Goal: Browse casually: Explore the website without a specific task or goal

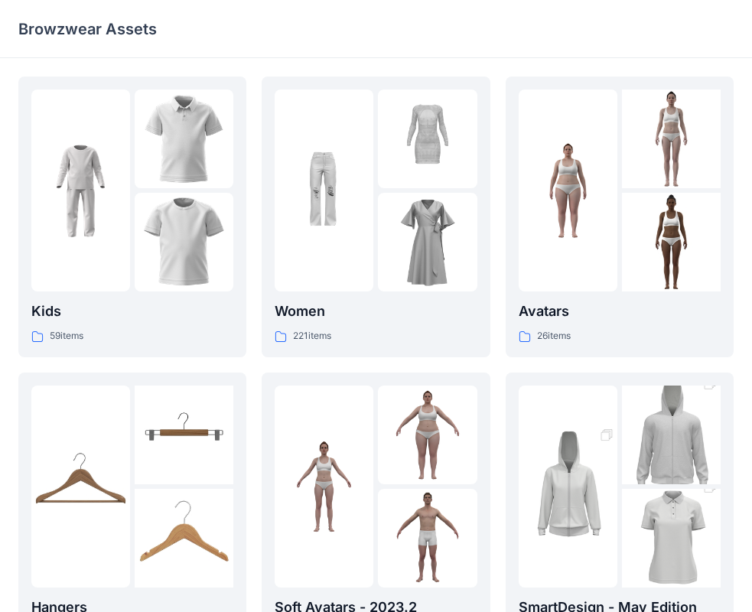
drag, startPoint x: 0, startPoint y: 0, endPoint x: 742, endPoint y: 130, distance: 753.0
click at [724, 322] on div "Kids 59 items Hangers 6 items Meshcapade Animated Avatars 8 items Women 221 ite…" at bounding box center [376, 525] width 752 height 935
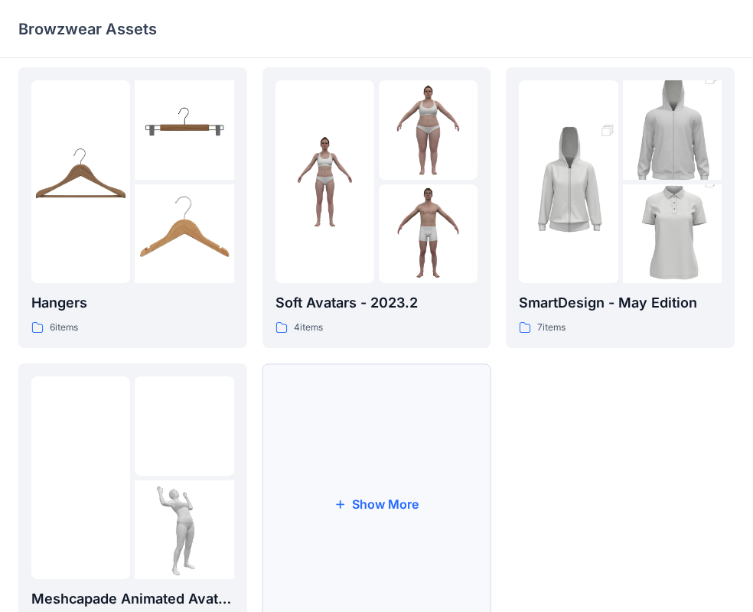
scroll to position [306, 0]
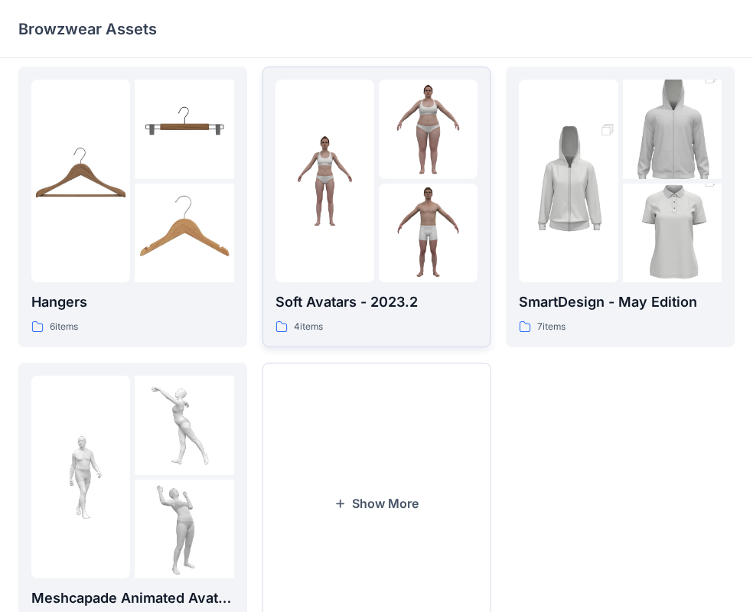
click at [377, 210] on div at bounding box center [377, 181] width 203 height 203
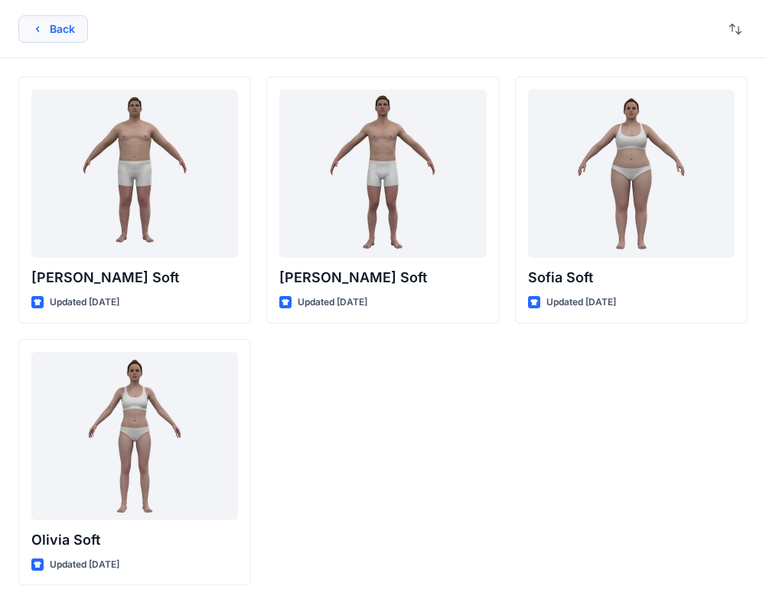
click at [74, 31] on button "Back" at bounding box center [53, 29] width 70 height 28
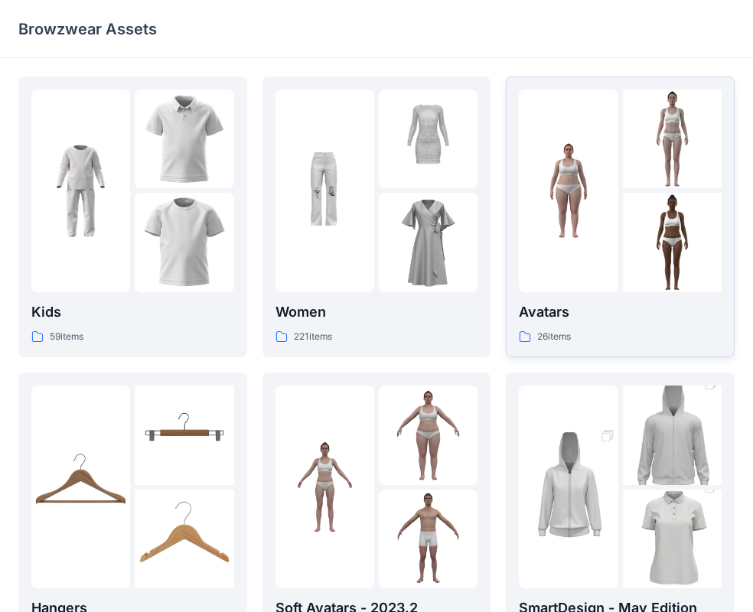
click at [567, 310] on p "Avatars" at bounding box center [620, 312] width 203 height 21
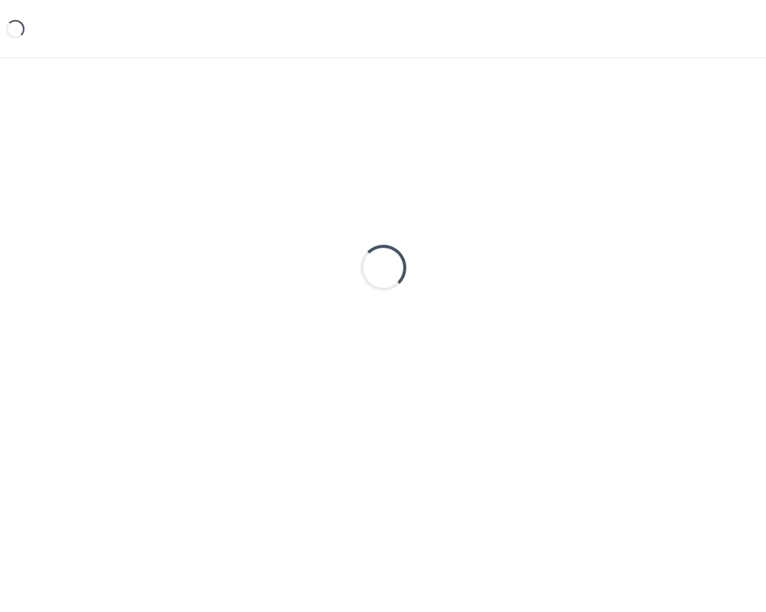
click at [567, 310] on div "Loading..." at bounding box center [382, 268] width 729 height 383
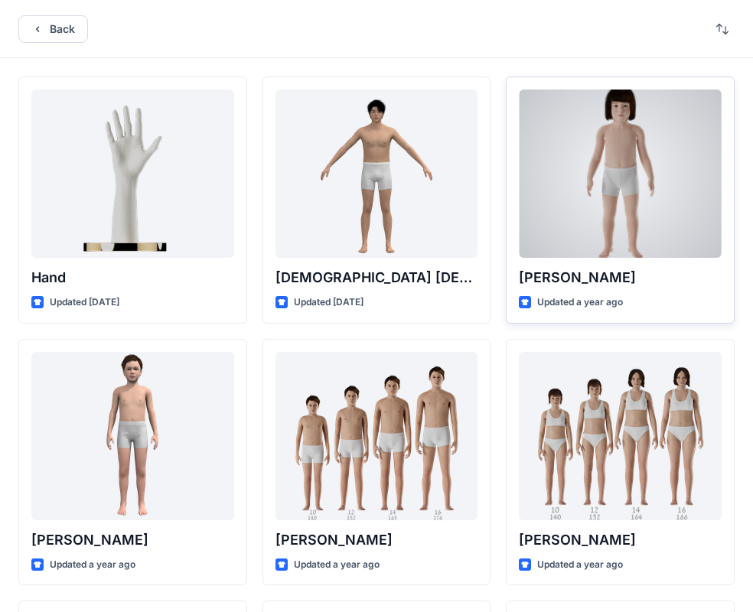
click at [600, 175] on div at bounding box center [620, 174] width 203 height 168
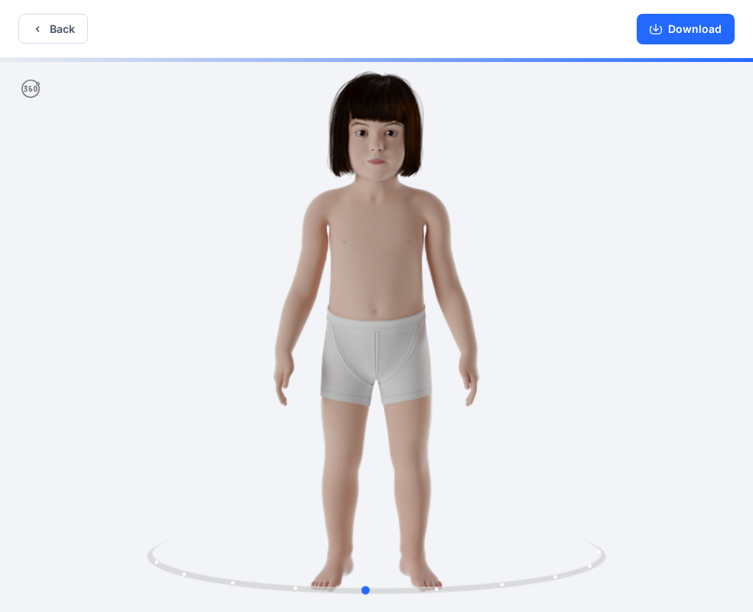
drag, startPoint x: 453, startPoint y: 233, endPoint x: 351, endPoint y: 222, distance: 102.4
click at [431, 237] on div at bounding box center [376, 336] width 753 height 557
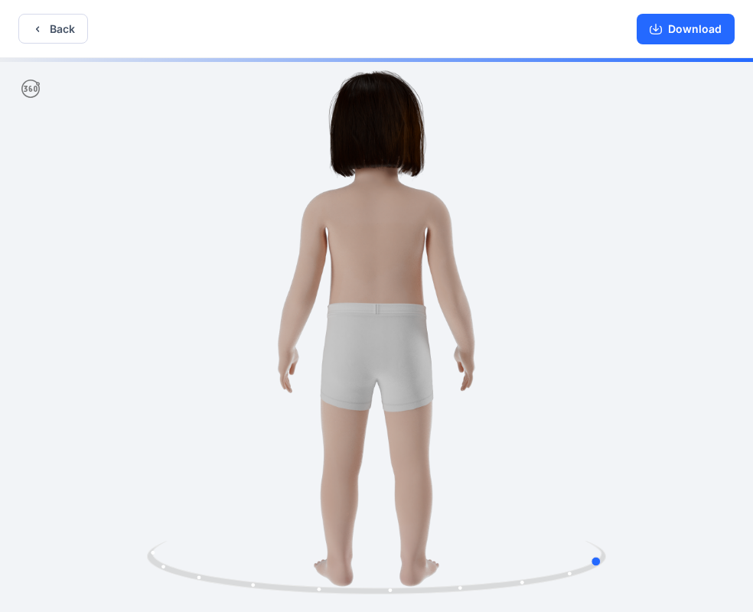
drag, startPoint x: 351, startPoint y: 222, endPoint x: 219, endPoint y: 187, distance: 137.0
click at [220, 188] on div at bounding box center [376, 336] width 753 height 557
drag, startPoint x: 315, startPoint y: 201, endPoint x: 721, endPoint y: 247, distance: 408.3
click at [721, 247] on div at bounding box center [376, 336] width 753 height 557
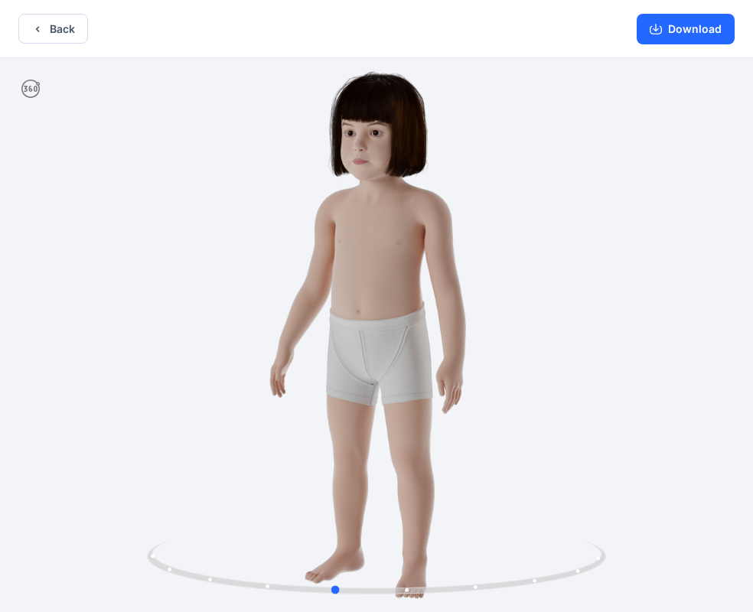
drag, startPoint x: 320, startPoint y: 315, endPoint x: 477, endPoint y: 360, distance: 163.3
click at [477, 360] on div at bounding box center [376, 336] width 753 height 557
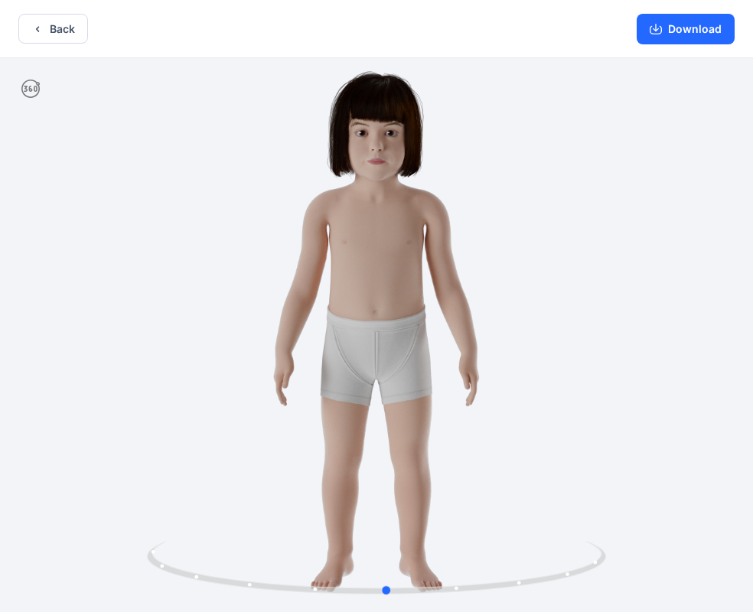
drag, startPoint x: 355, startPoint y: 331, endPoint x: 176, endPoint y: 84, distance: 304.7
click at [391, 419] on div at bounding box center [376, 336] width 753 height 557
click at [34, 23] on icon "button" at bounding box center [37, 29] width 12 height 12
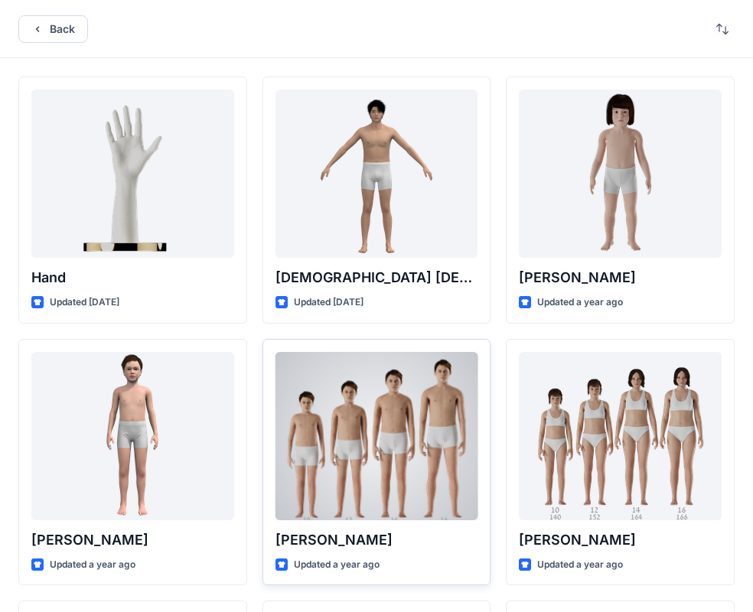
click at [429, 400] on div at bounding box center [377, 436] width 203 height 168
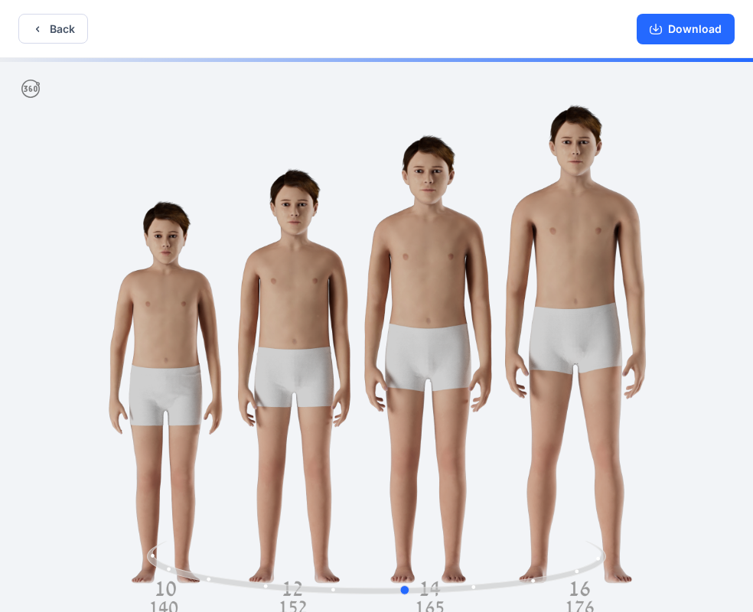
drag, startPoint x: 547, startPoint y: 362, endPoint x: 142, endPoint y: 328, distance: 407.1
click at [142, 328] on div at bounding box center [376, 336] width 753 height 557
click at [58, 35] on button "Back" at bounding box center [53, 29] width 70 height 30
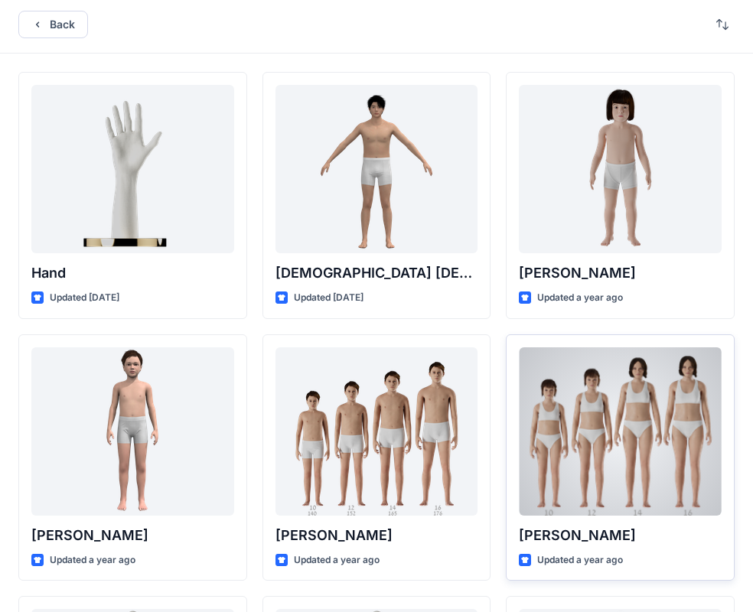
scroll to position [230, 0]
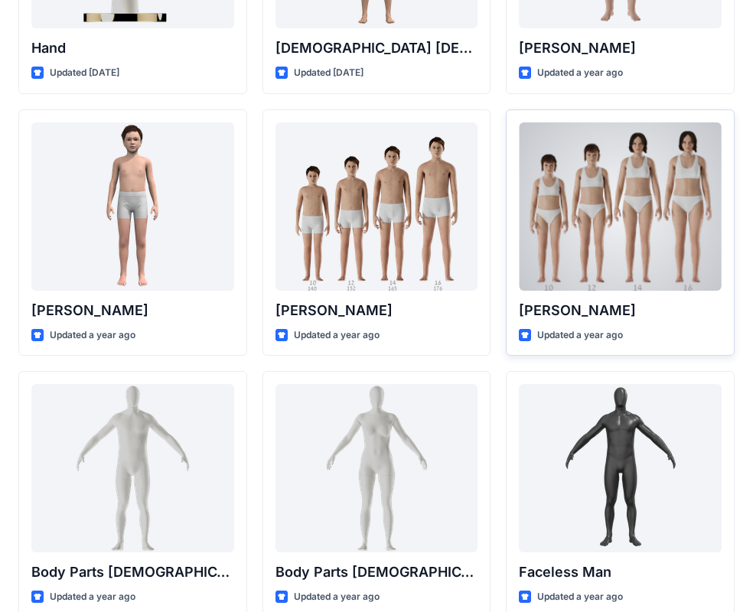
click at [589, 222] on div at bounding box center [620, 206] width 203 height 168
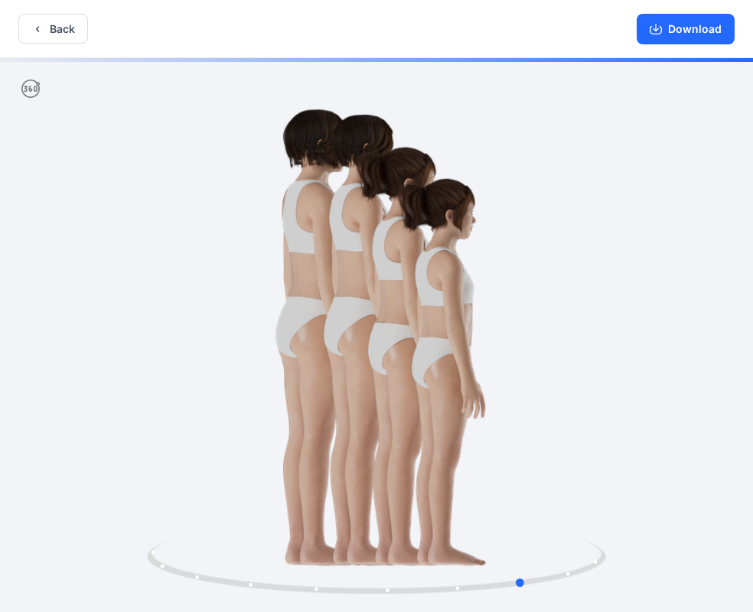
drag, startPoint x: 574, startPoint y: 289, endPoint x: 143, endPoint y: 272, distance: 431.3
click at [143, 272] on div at bounding box center [376, 336] width 753 height 557
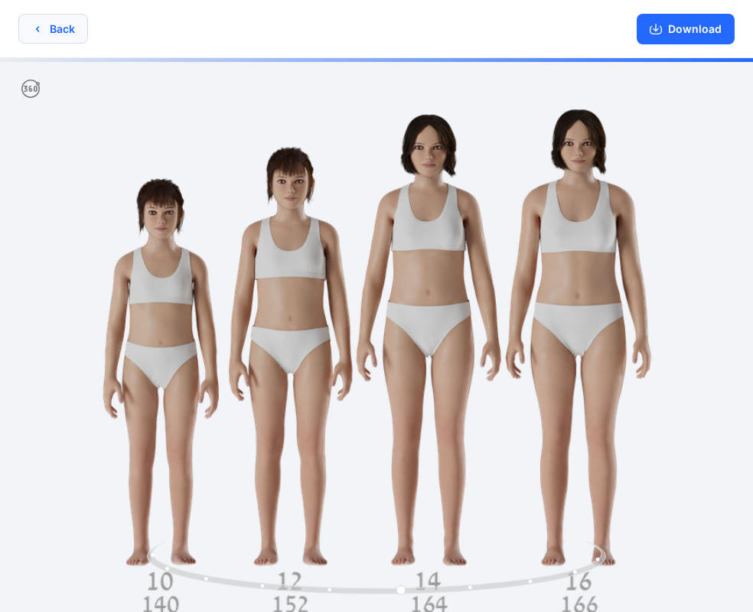
click at [67, 29] on button "Back" at bounding box center [53, 29] width 70 height 30
